Goal: Task Accomplishment & Management: Use online tool/utility

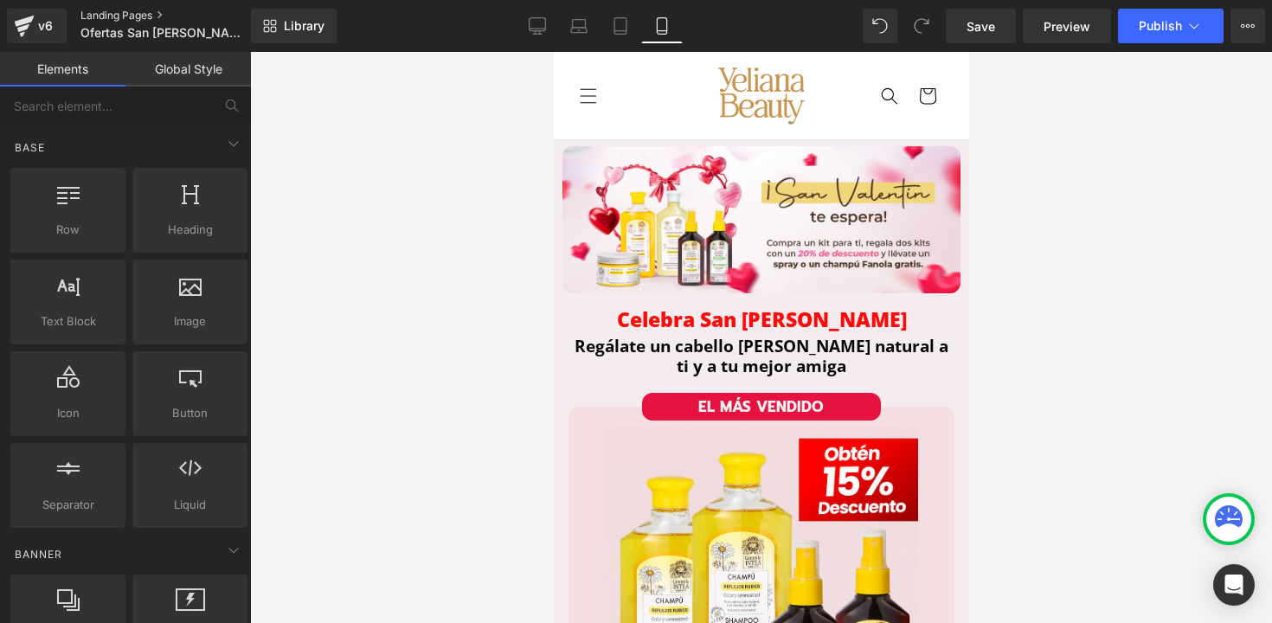
click at [97, 16] on link "Landing Pages" at bounding box center [179, 16] width 197 height 14
click at [1158, 31] on span "Publish" at bounding box center [1160, 26] width 43 height 14
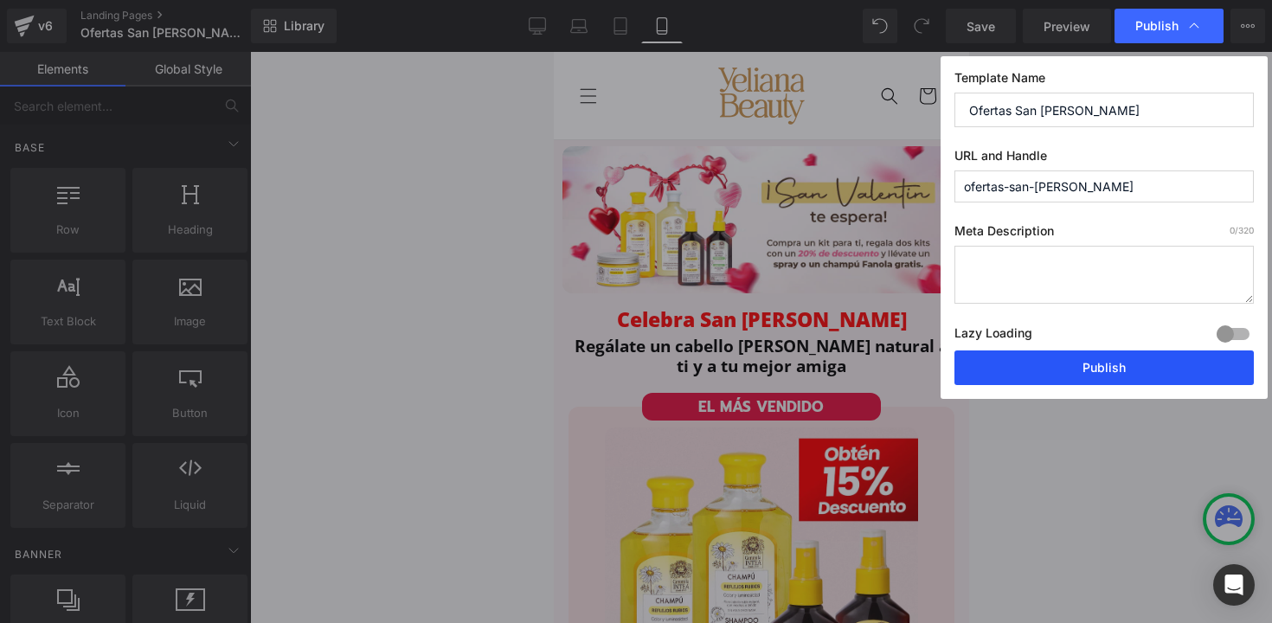
click at [1043, 375] on button "Publish" at bounding box center [1105, 368] width 300 height 35
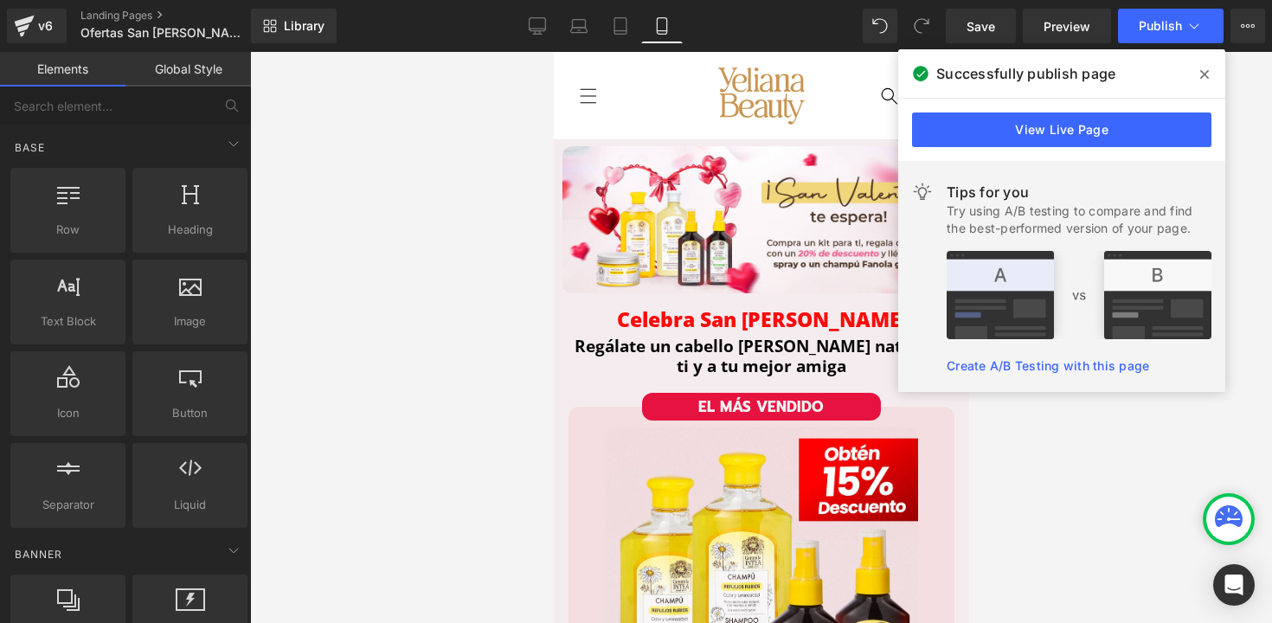
click at [1203, 66] on span at bounding box center [1205, 75] width 28 height 28
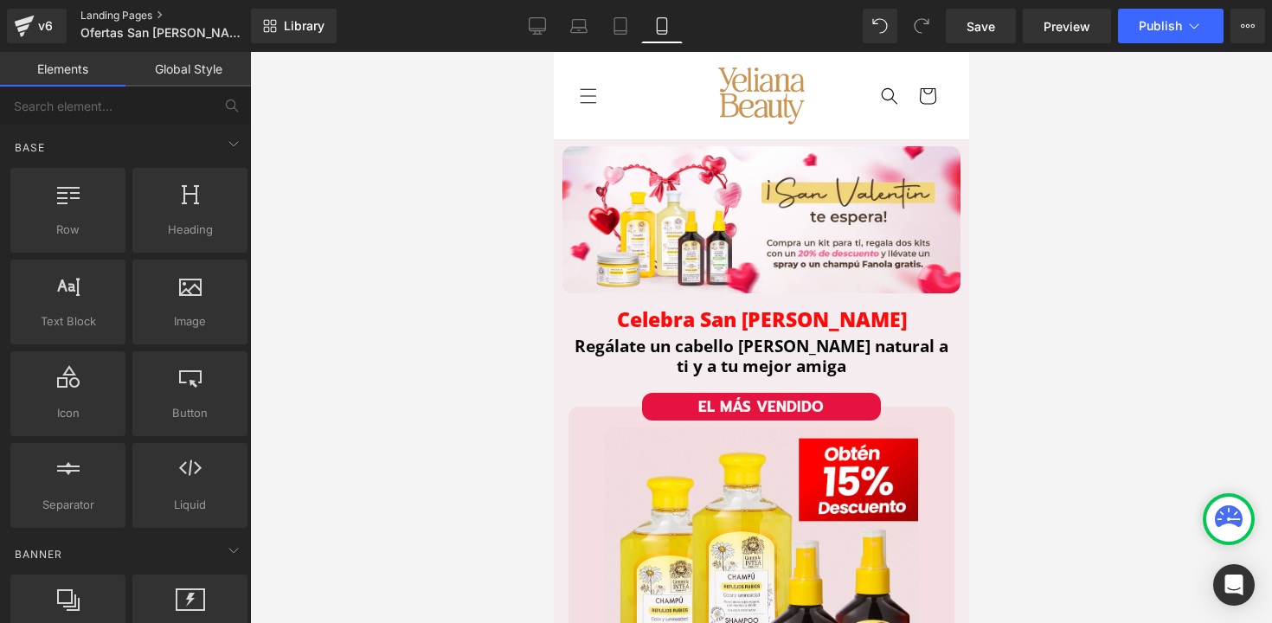
click at [98, 17] on link "Landing Pages" at bounding box center [179, 16] width 197 height 14
